Goal: Task Accomplishment & Management: Manage account settings

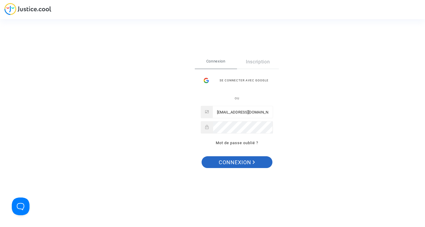
click at [231, 160] on span "Connexion" at bounding box center [237, 162] width 36 height 12
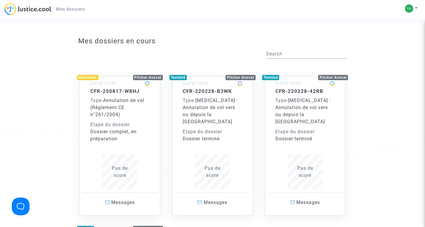
click at [142, 108] on div "Type - Annulation de vol (Règlement CE n°261/2004)" at bounding box center [120, 107] width 60 height 21
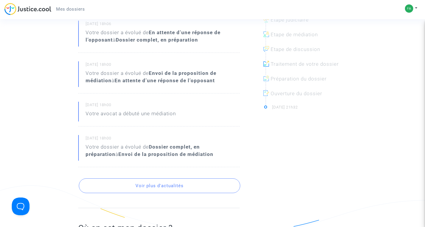
scroll to position [178, 0]
click at [156, 188] on button "Voir plus d'actualités" at bounding box center [159, 186] width 161 height 15
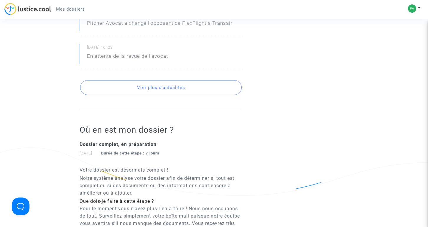
scroll to position [459, 0]
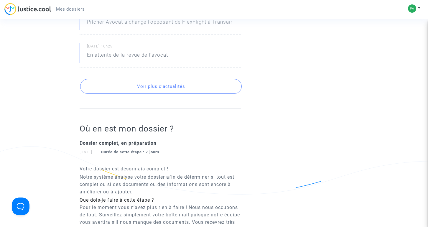
click at [142, 88] on button "Voir plus d'actualités" at bounding box center [160, 86] width 161 height 15
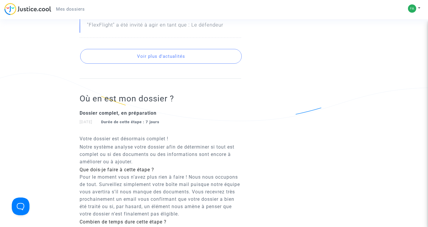
scroll to position [1000, 0]
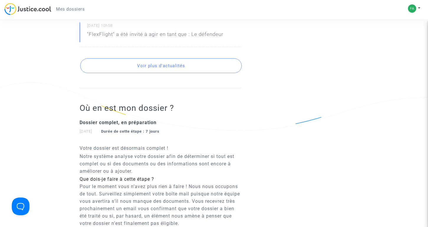
click at [149, 68] on button "Voir plus d'actualités" at bounding box center [160, 65] width 161 height 15
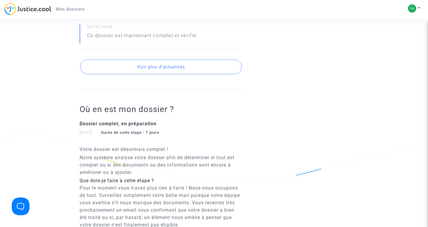
scroll to position [1186, 0]
click at [154, 69] on button "Voir plus d'actualités" at bounding box center [160, 67] width 161 height 15
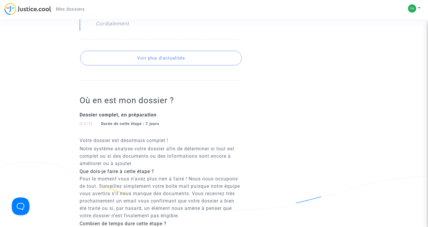
scroll to position [1390, 0]
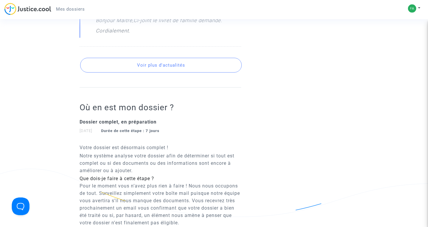
click at [153, 67] on button "Voir plus d'actualités" at bounding box center [160, 65] width 161 height 15
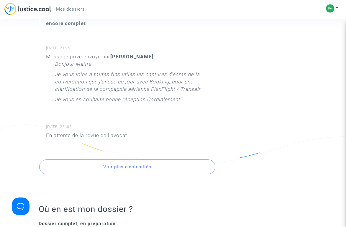
scroll to position [1531, 0]
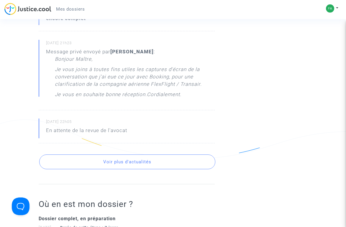
click at [147, 169] on button "Voir plus d'actualités" at bounding box center [127, 162] width 176 height 15
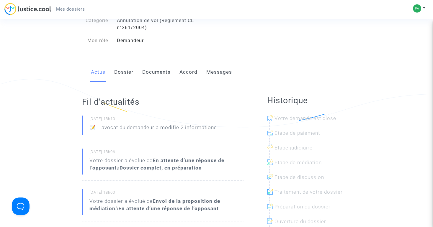
scroll to position [52, 0]
click at [117, 72] on link "Dossier" at bounding box center [123, 71] width 19 height 19
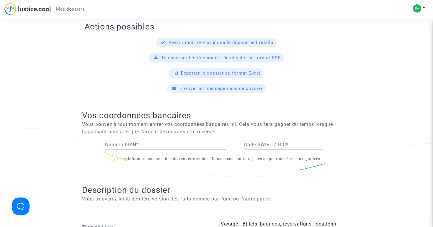
scroll to position [243, 0]
click at [240, 57] on span "Télécharger les documents du dossier au format PDF" at bounding box center [220, 57] width 119 height 5
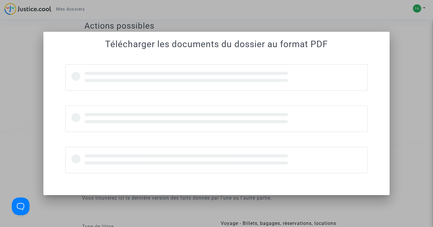
scroll to position [0, 0]
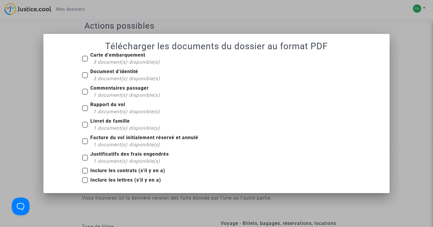
click at [22, 51] on div at bounding box center [216, 113] width 433 height 227
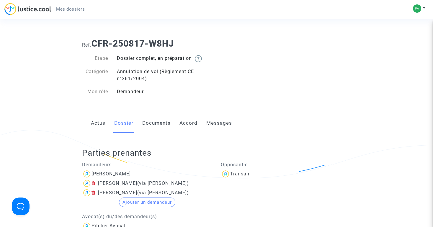
click at [150, 123] on link "Documents" at bounding box center [156, 123] width 28 height 19
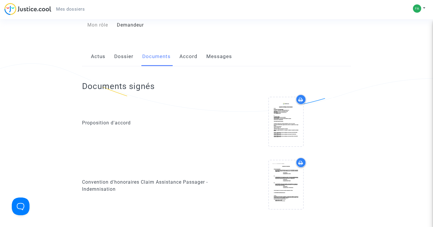
scroll to position [97, 0]
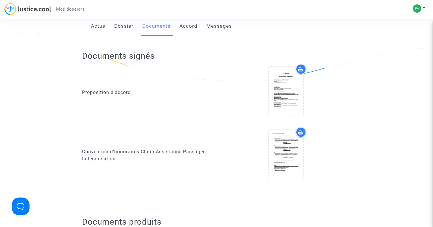
click at [302, 70] on icon at bounding box center [300, 69] width 5 height 5
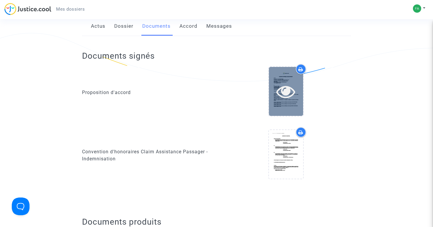
click at [286, 91] on icon at bounding box center [285, 91] width 19 height 19
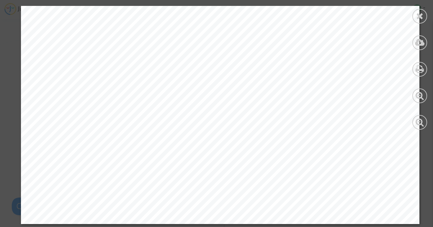
scroll to position [392, 0]
click at [421, 19] on icon at bounding box center [419, 16] width 7 height 9
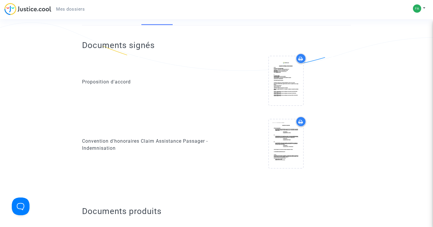
scroll to position [108, 0]
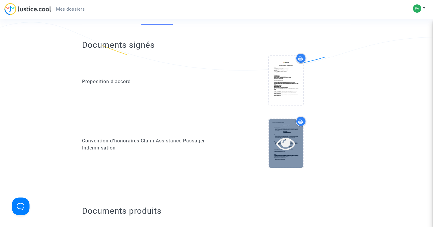
click at [287, 143] on icon at bounding box center [285, 143] width 19 height 19
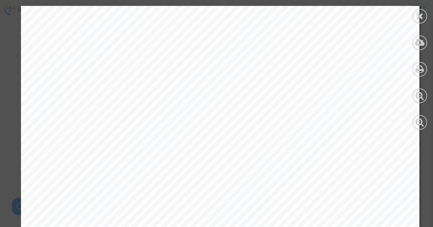
scroll to position [3739, 0]
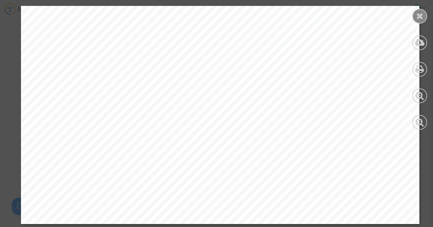
click at [420, 19] on icon at bounding box center [419, 16] width 7 height 9
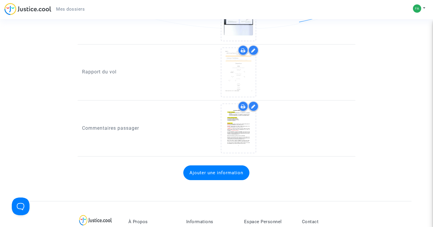
scroll to position [871, 0]
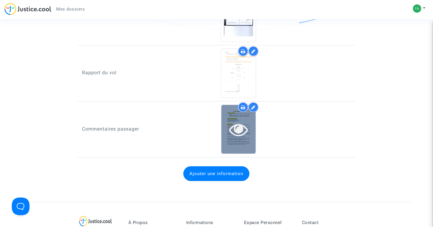
click at [239, 130] on icon at bounding box center [238, 129] width 19 height 19
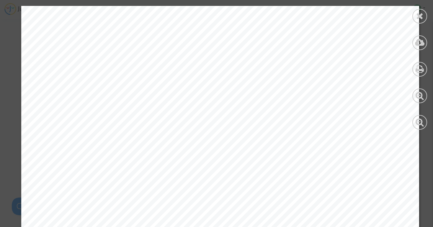
scroll to position [5249, 0]
click at [422, 16] on icon at bounding box center [419, 16] width 7 height 9
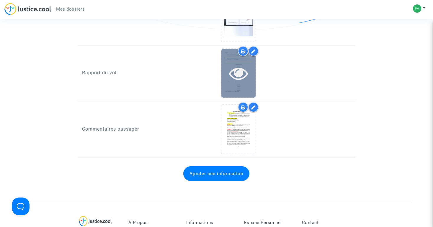
click at [240, 76] on icon at bounding box center [238, 73] width 19 height 19
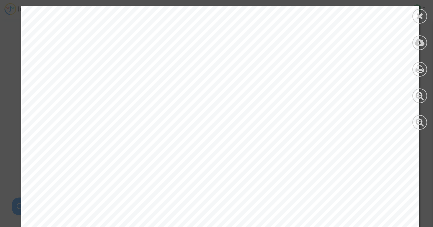
scroll to position [64, 0]
click at [414, 17] on div at bounding box center [419, 16] width 15 height 15
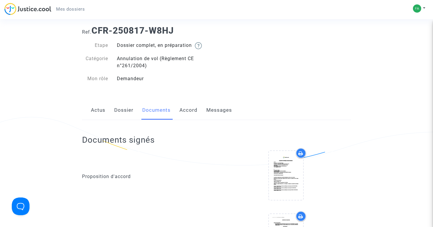
scroll to position [11, 0]
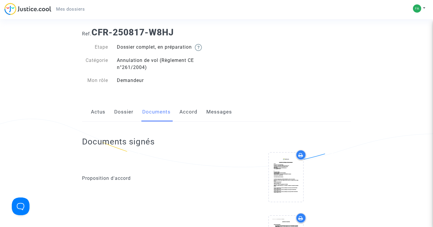
click at [183, 117] on link "Accord" at bounding box center [188, 111] width 18 height 19
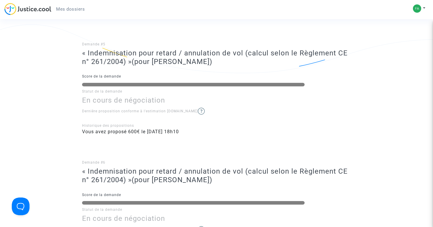
scroll to position [586, 0]
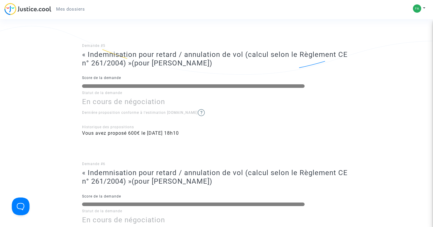
click at [198, 115] on img at bounding box center [201, 112] width 7 height 7
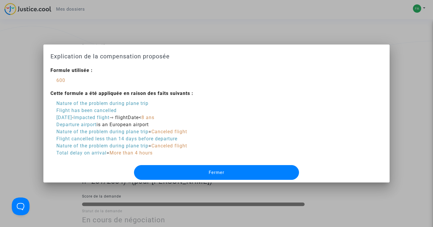
scroll to position [0, 0]
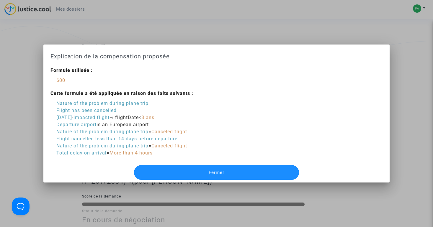
click at [184, 167] on button "Fermer" at bounding box center [216, 172] width 165 height 15
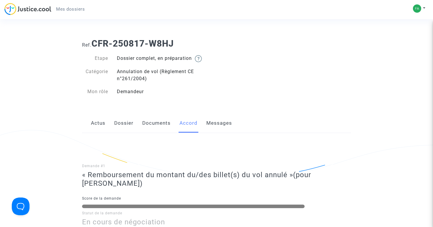
click at [228, 127] on link "Messages" at bounding box center [219, 123] width 26 height 19
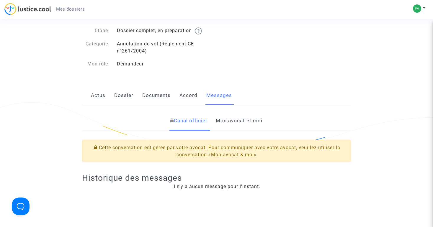
scroll to position [36, 0]
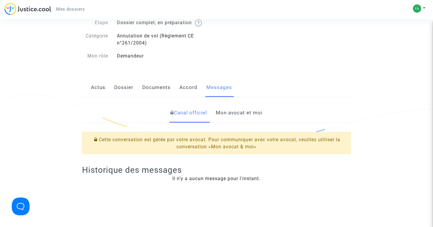
click at [229, 118] on link "Mon avocat et moi" at bounding box center [239, 112] width 47 height 19
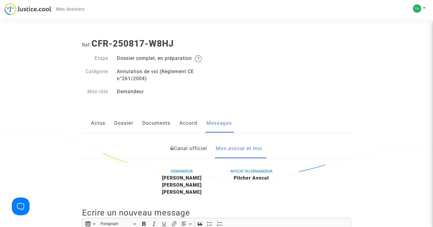
click at [65, 11] on span "Mes dossiers" at bounding box center [70, 8] width 29 height 5
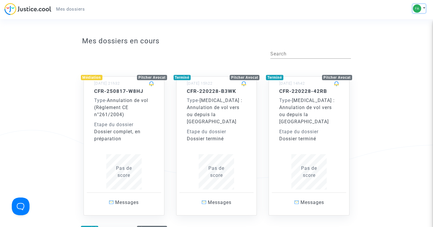
click at [423, 9] on button at bounding box center [418, 8] width 13 height 9
click at [406, 40] on link "Déconnexion" at bounding box center [401, 39] width 47 height 9
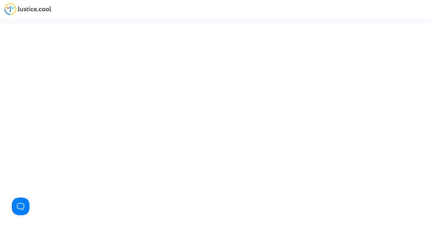
type input "[EMAIL_ADDRESS][DOMAIN_NAME]"
